Goal: Contribute content: Add original content to the website for others to see

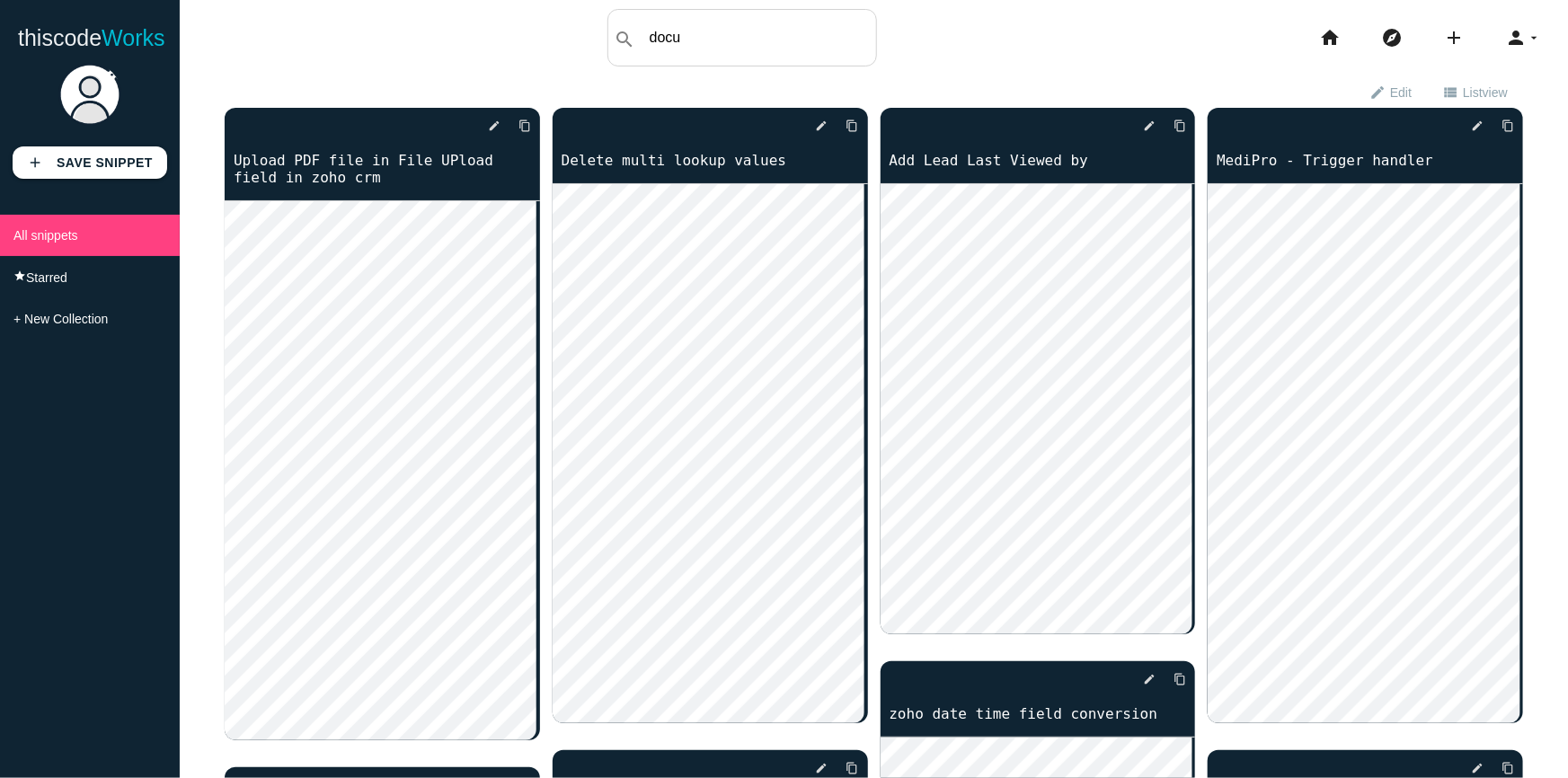
type input "docu"
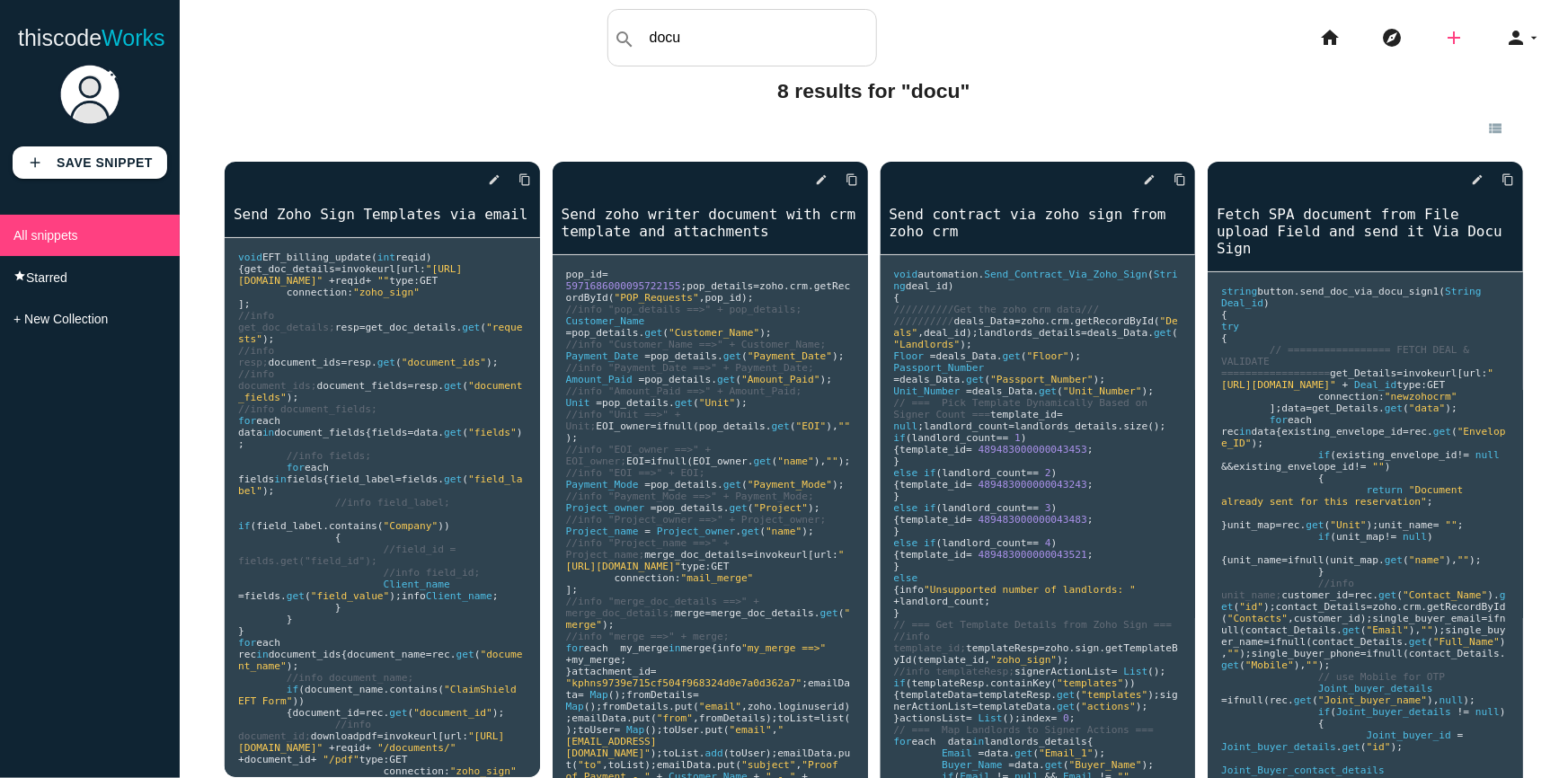
click at [1450, 33] on icon "add" at bounding box center [1454, 37] width 22 height 57
click at [1470, 40] on link "code Snippet" at bounding box center [1493, 31] width 126 height 45
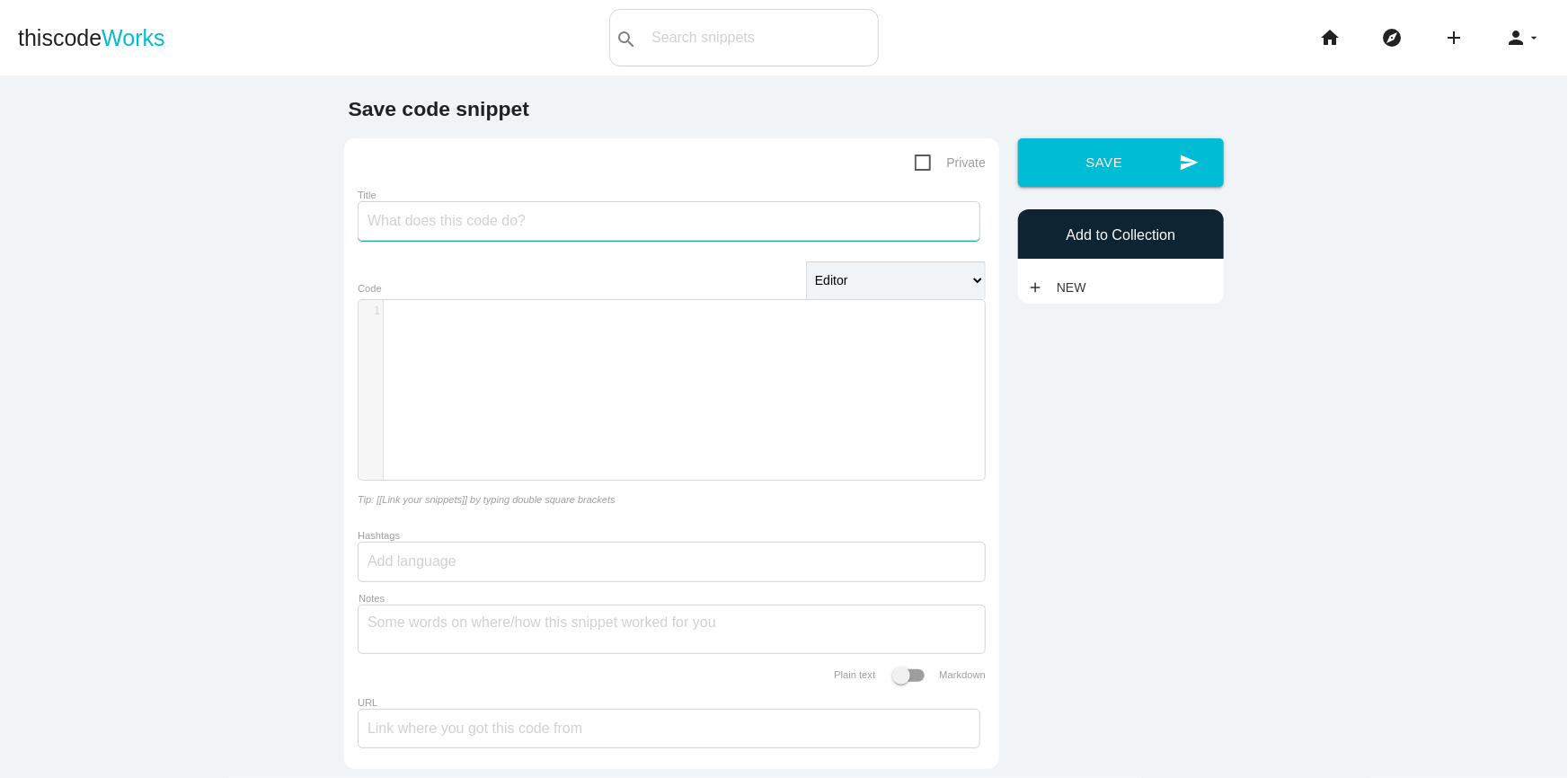
click at [459, 228] on input "Title" at bounding box center [669, 220] width 623 height 39
type input "docu sign updated code"
click at [443, 389] on div "​ x 1 ​" at bounding box center [685, 403] width 653 height 207
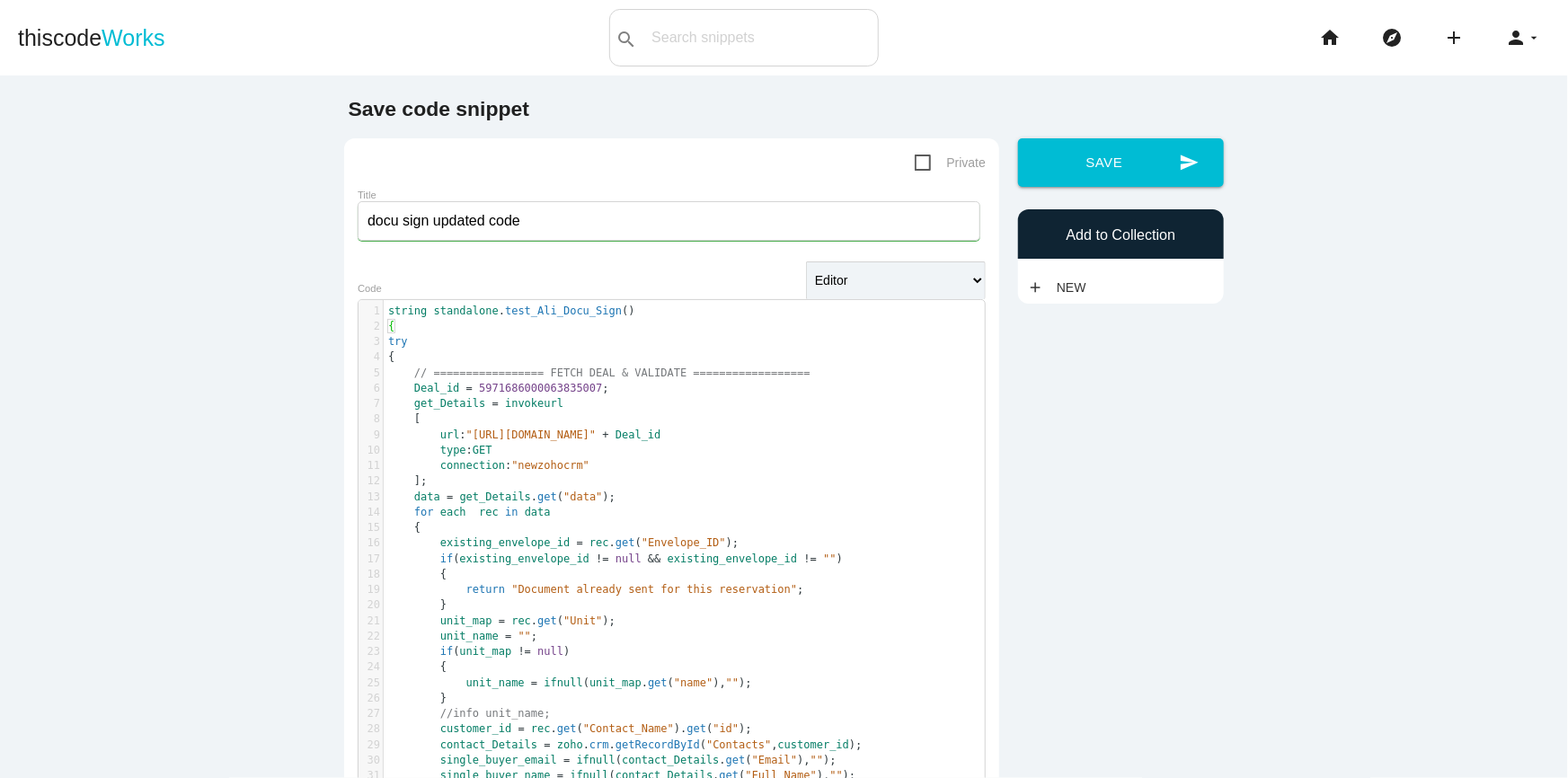
click at [380, 218] on input "docu sign updated code" at bounding box center [669, 220] width 623 height 39
click at [1124, 162] on button "send Save" at bounding box center [1121, 162] width 206 height 49
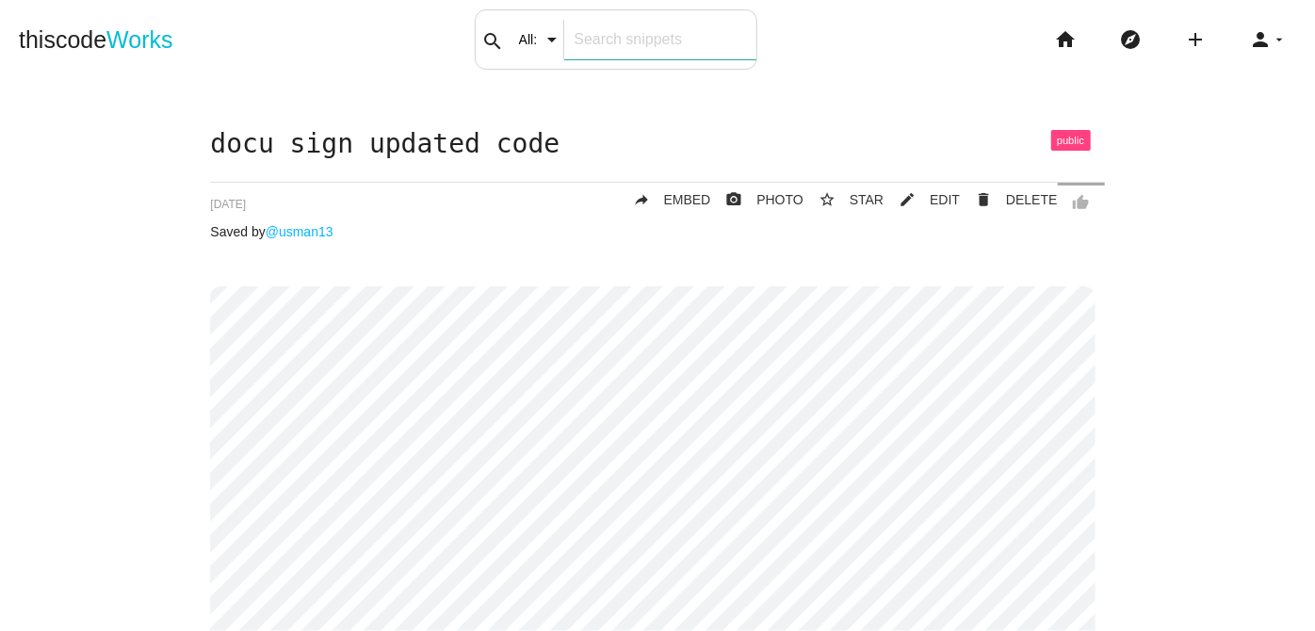
click at [518, 45] on div "search All: All: Code: Title: Tag: All: Code: Title: Tag:" at bounding box center [616, 39] width 283 height 60
click at [139, 38] on span "Works" at bounding box center [139, 39] width 66 height 26
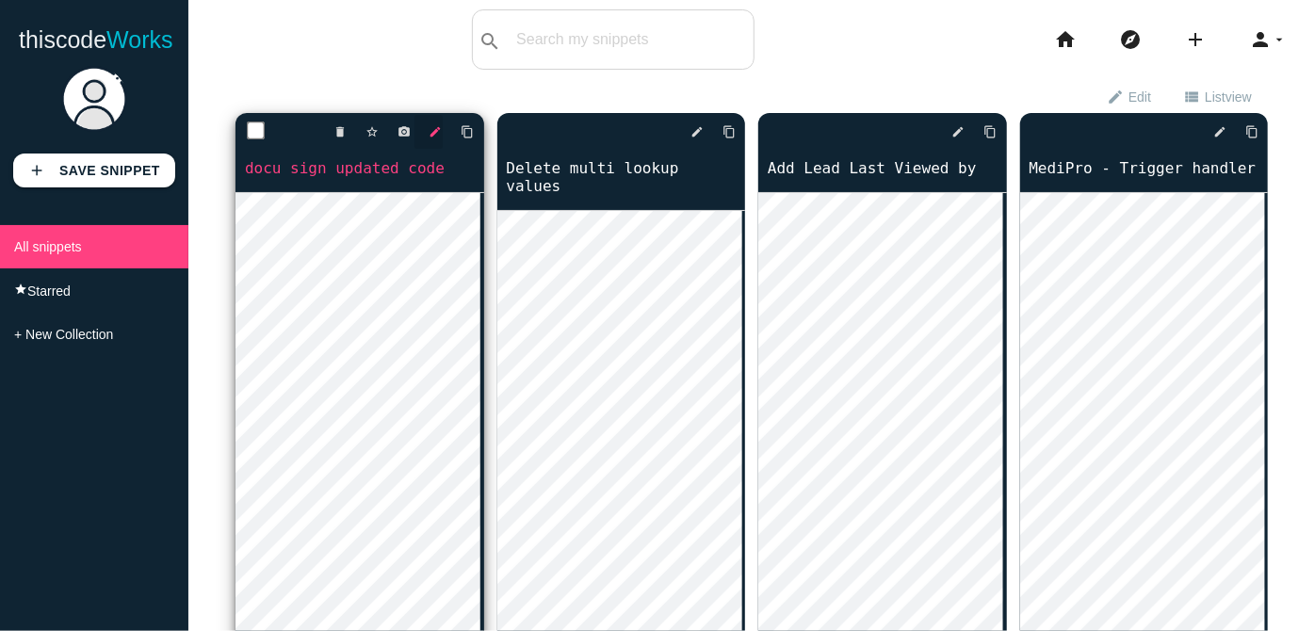
click at [434, 136] on icon "edit" at bounding box center [436, 132] width 13 height 34
